Goal: Register for event/course

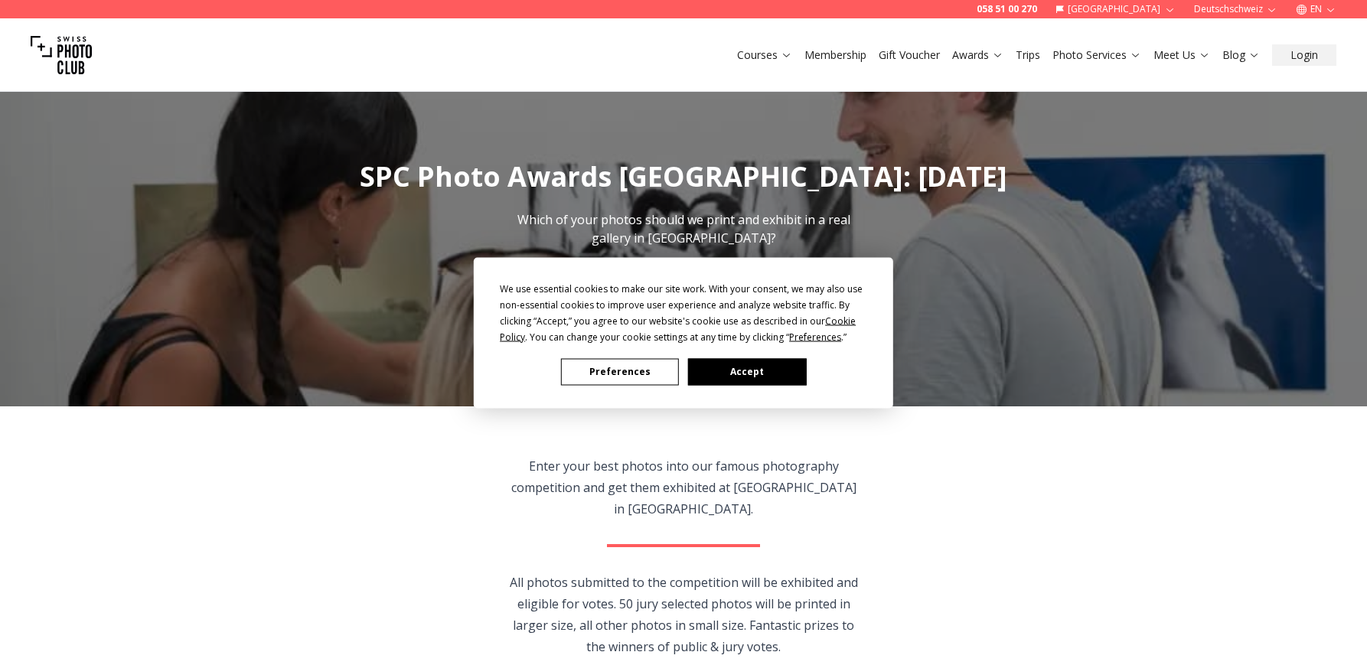
click at [770, 369] on button "Accept" at bounding box center [747, 371] width 118 height 27
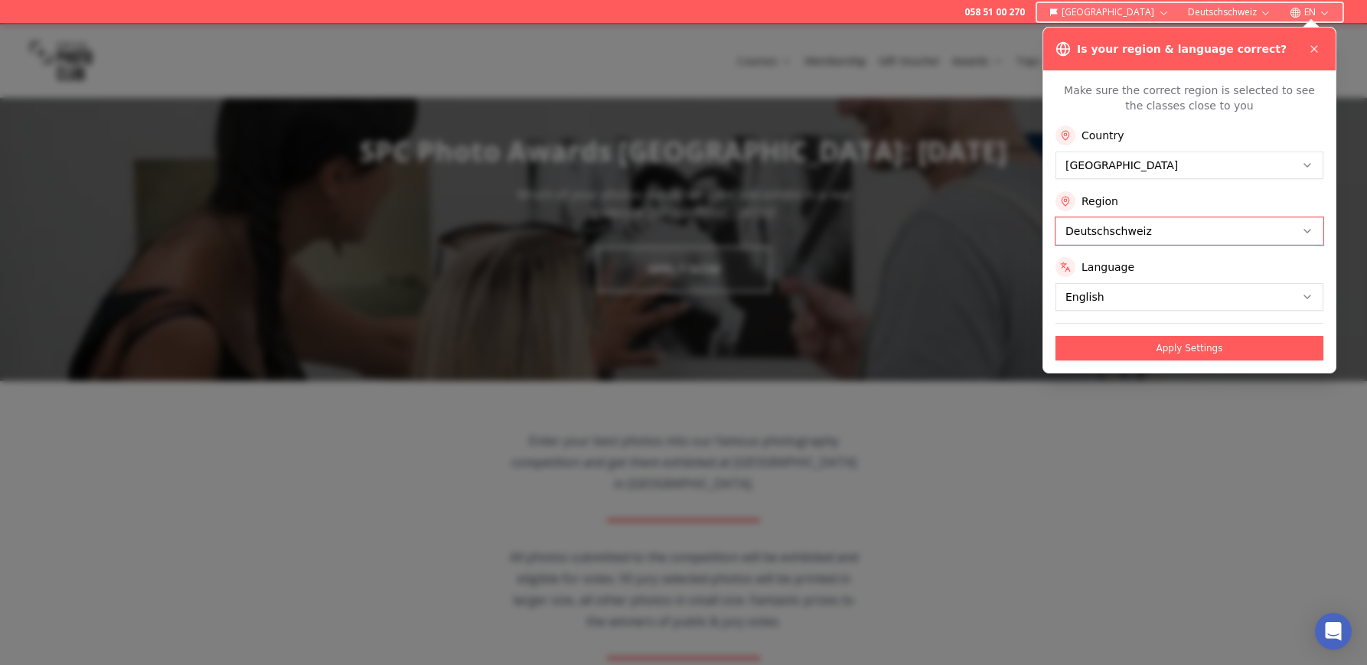
scroll to position [16, 0]
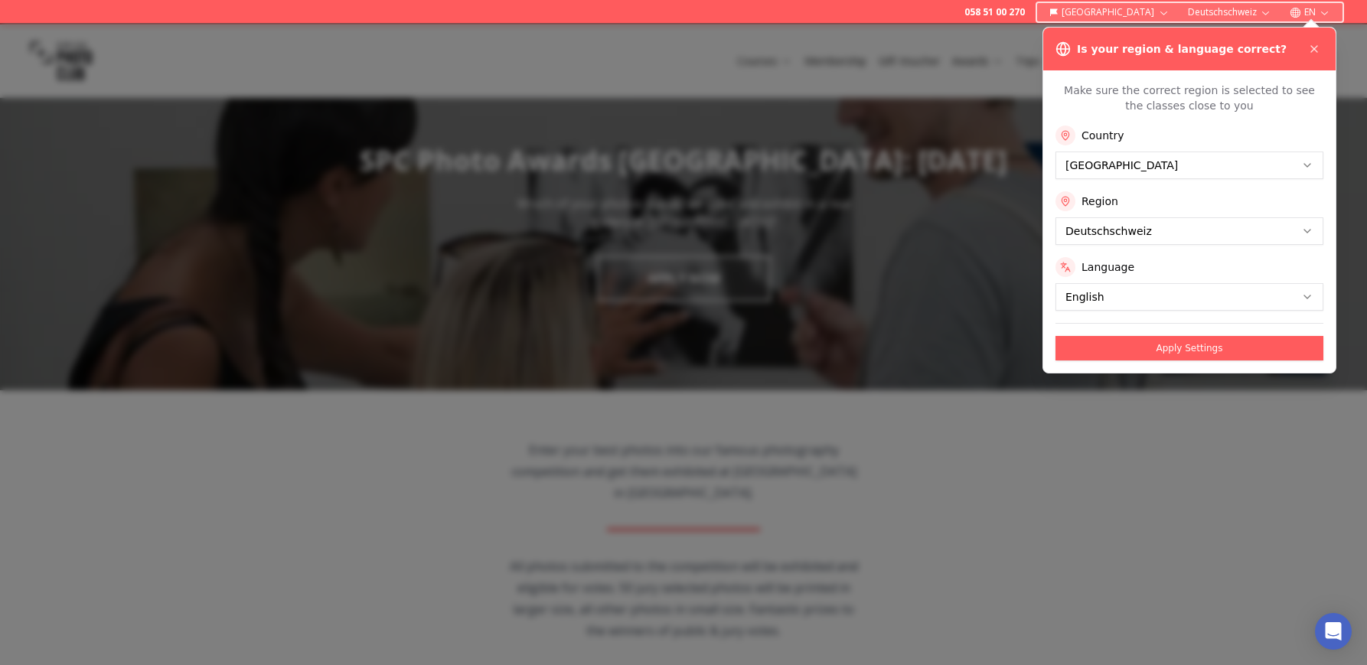
click at [1078, 504] on div at bounding box center [683, 344] width 1367 height 642
click at [1168, 361] on button "Apply Settings" at bounding box center [1190, 348] width 268 height 25
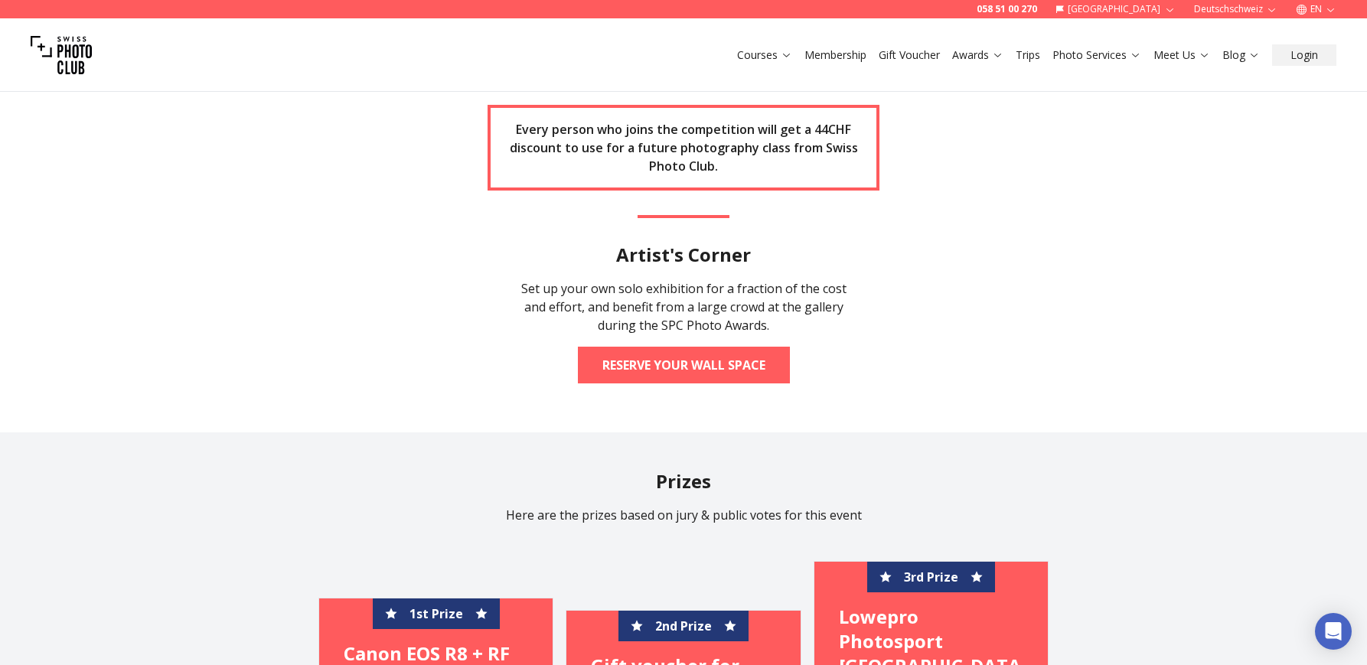
scroll to position [2257, 0]
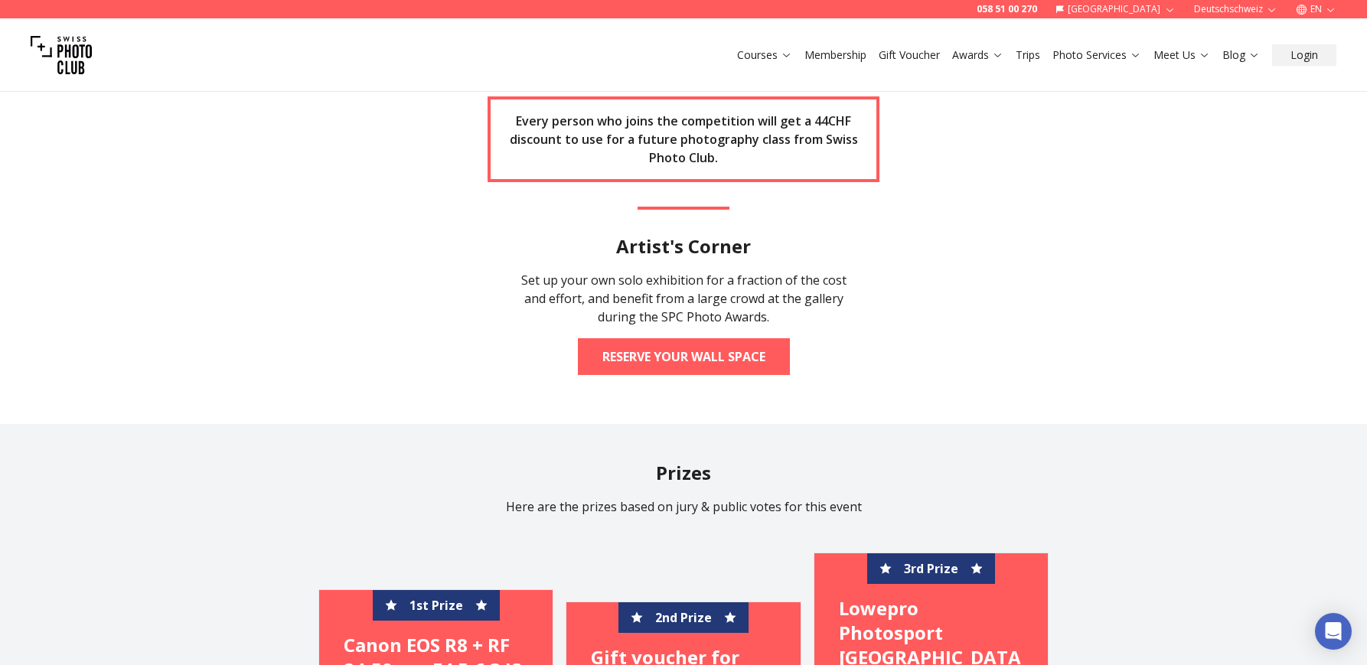
drag, startPoint x: 522, startPoint y: 524, endPoint x: 437, endPoint y: 523, distance: 85.0
click at [437, 424] on section "Apply Now To apply to the competition, click the button below, provide your det…" at bounding box center [684, 78] width 980 height 692
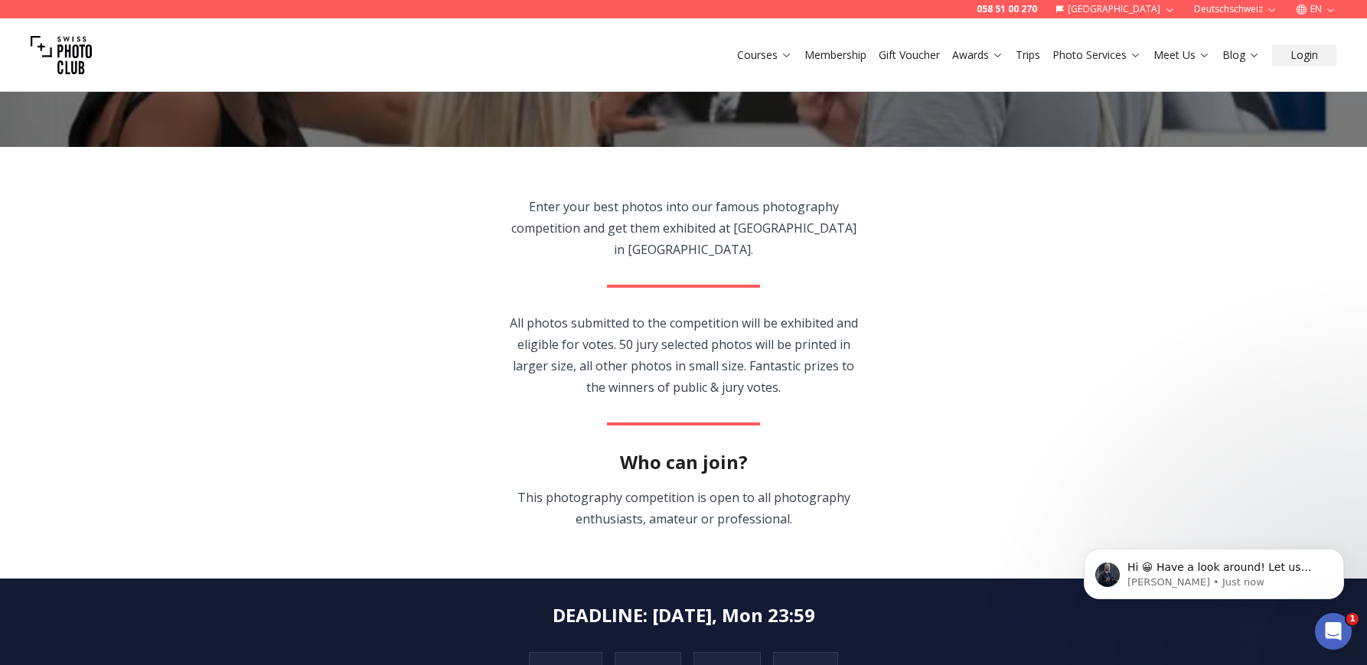
scroll to position [0, 0]
